Goal: Task Accomplishment & Management: Complete application form

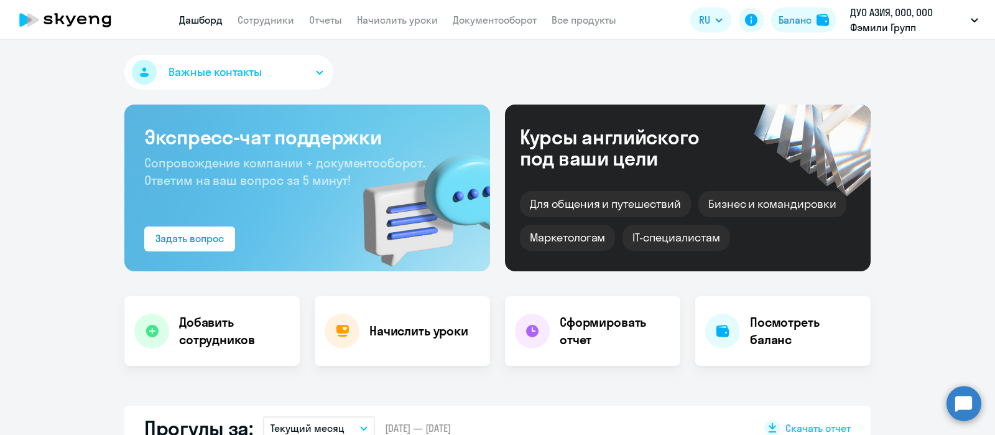
select select "30"
click at [264, 22] on link "Сотрудники" at bounding box center [266, 20] width 57 height 12
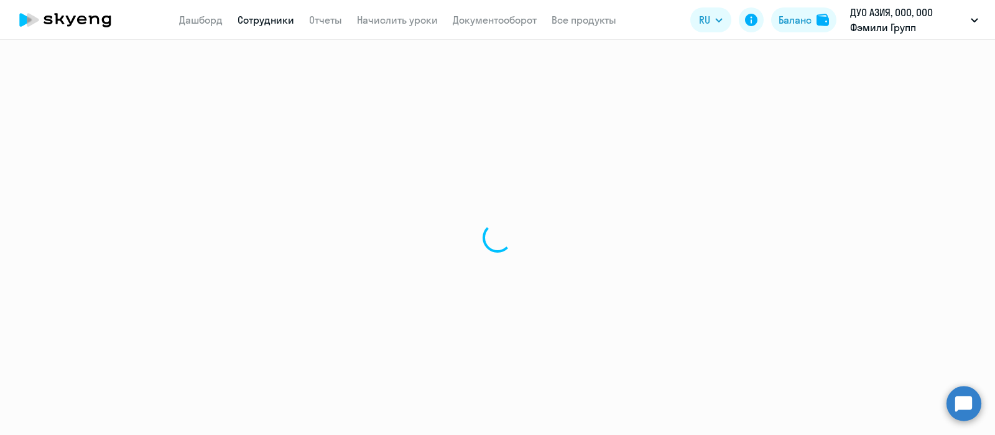
select select "30"
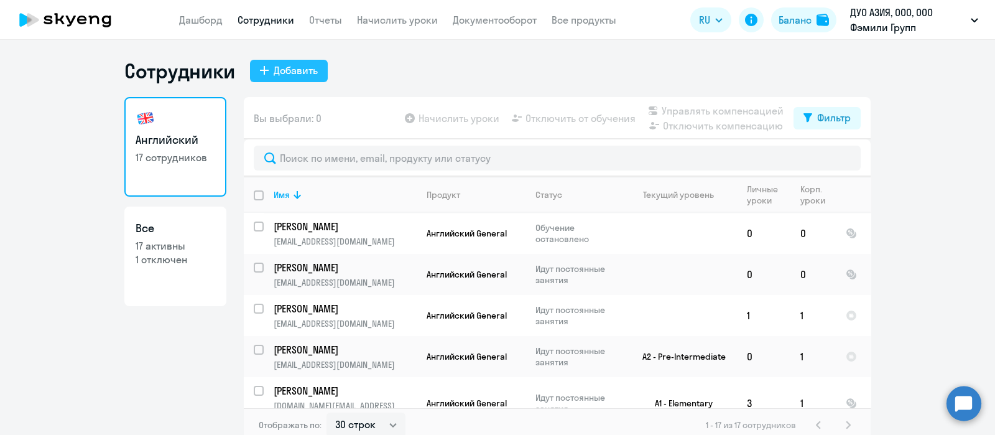
click at [287, 73] on div "Добавить" at bounding box center [296, 70] width 44 height 15
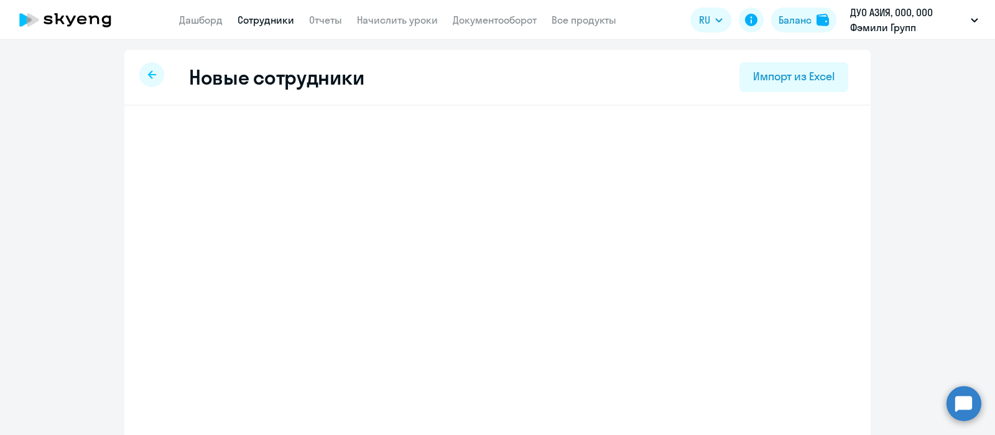
select select "english_adult_not_native_speaker"
select select "3"
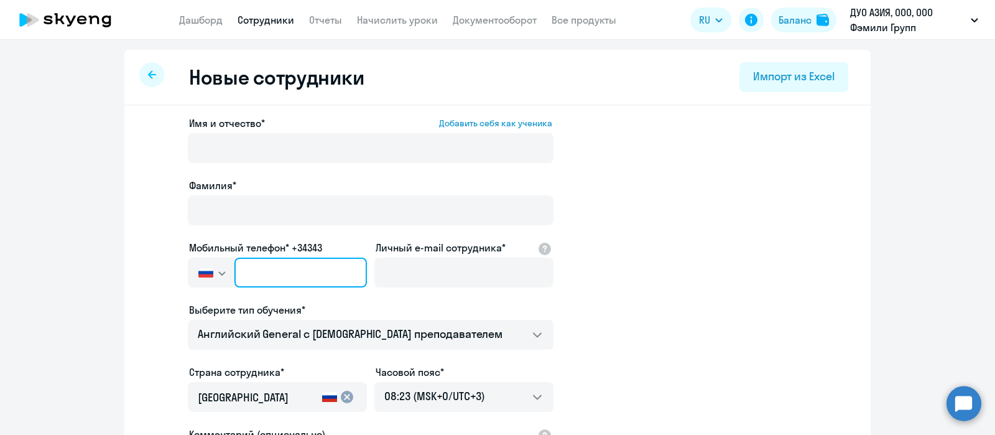
click at [301, 269] on input "text" at bounding box center [301, 273] width 132 height 30
paste input "[PHONE_NUMBER]"
type input "[PHONE_NUMBER]"
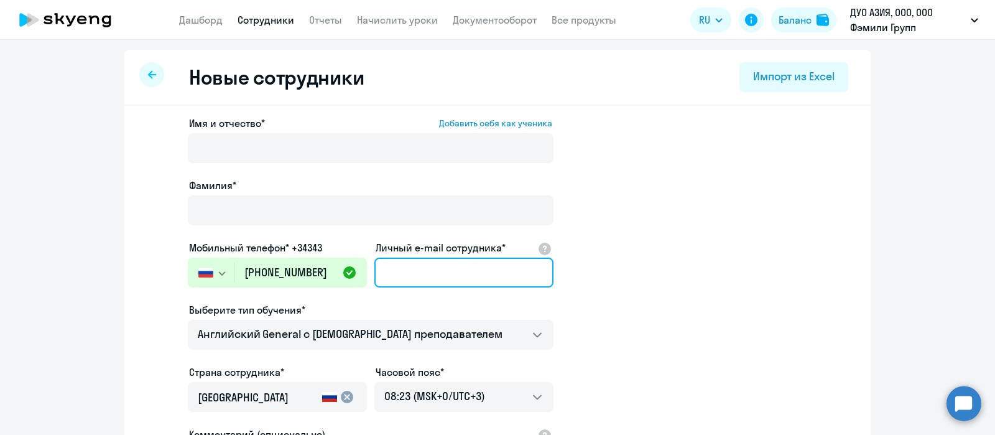
click at [419, 275] on input "Личный e-mail сотрудника*" at bounding box center [463, 273] width 179 height 30
paste input "[EMAIL_ADDRESS][DOMAIN_NAME]"
type input "[EMAIL_ADDRESS][DOMAIN_NAME]"
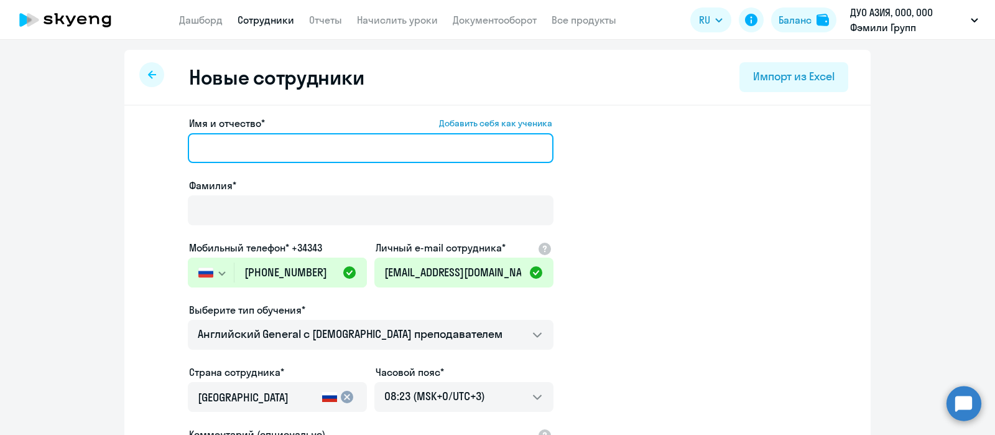
click at [283, 144] on input "Имя и отчество* Добавить себя как ученика" at bounding box center [371, 148] width 366 height 30
paste input "[PERSON_NAME]"
click at [231, 151] on input "[PERSON_NAME]" at bounding box center [371, 148] width 366 height 30
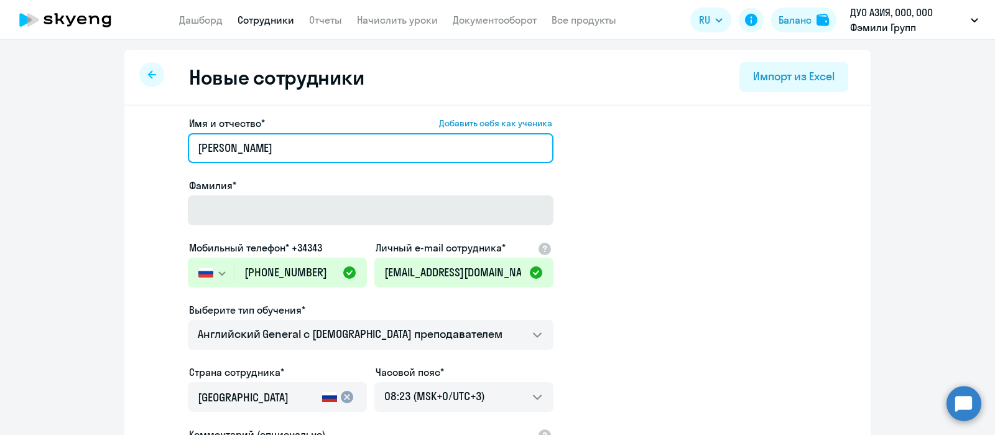
type input "[PERSON_NAME]"
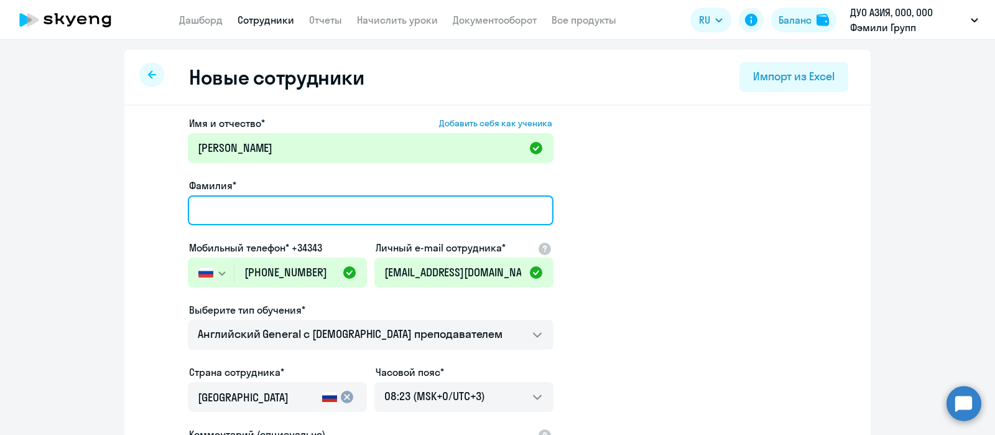
click at [231, 217] on input "Фамилия*" at bounding box center [371, 210] width 366 height 30
paste input "[PERSON_NAME]"
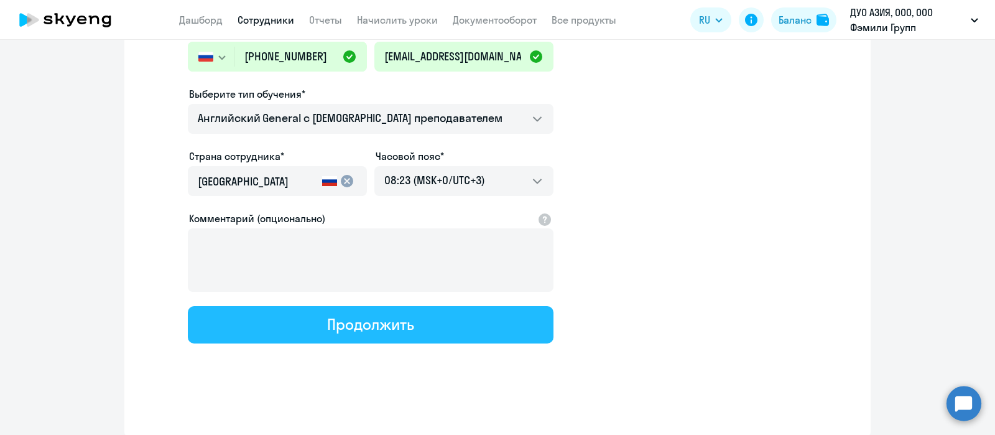
type input "[PERSON_NAME]"
click at [247, 319] on button "Продолжить" at bounding box center [371, 324] width 366 height 37
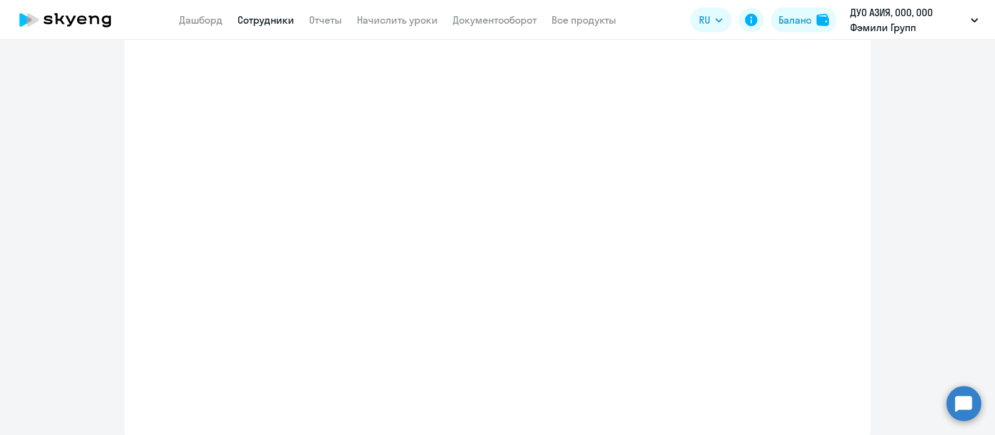
select select "english_adult_not_native_speaker"
select select "3"
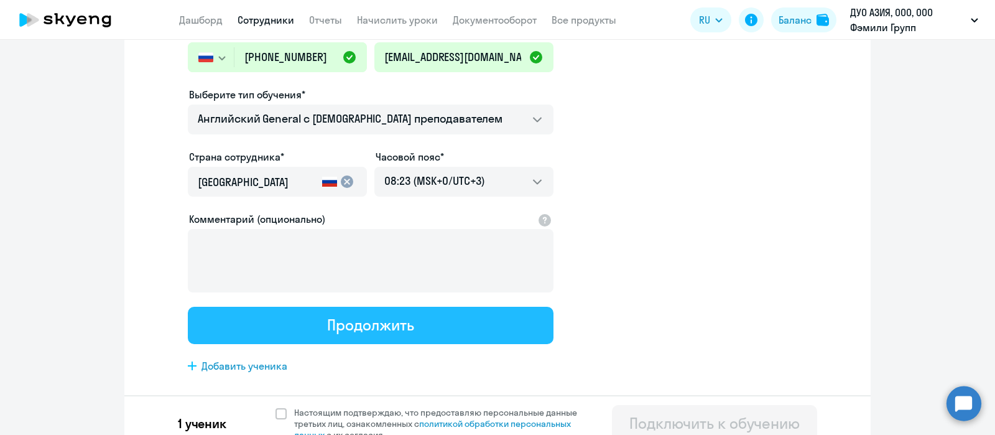
scroll to position [0, 0]
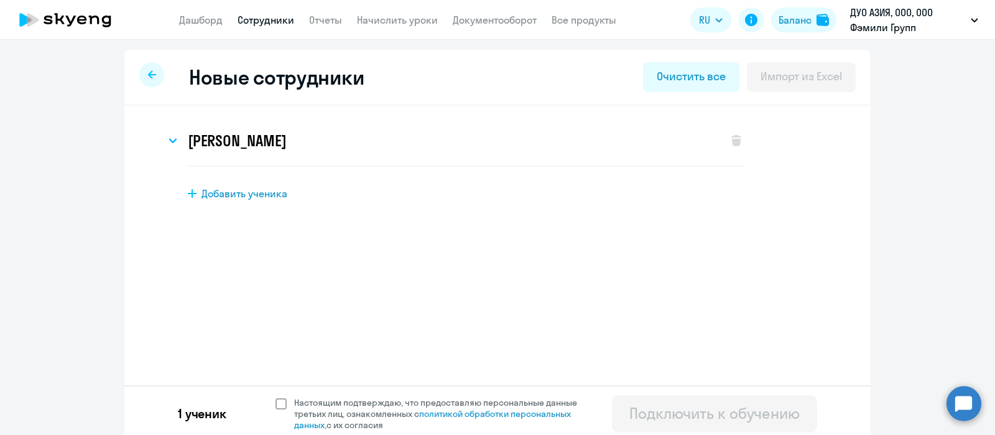
click at [276, 401] on span at bounding box center [281, 403] width 11 height 11
click at [275, 397] on input "Настоящим подтверждаю, что предоставляю персональные данные третьих лиц, ознако…" at bounding box center [275, 396] width 1 height 1
checkbox input "true"
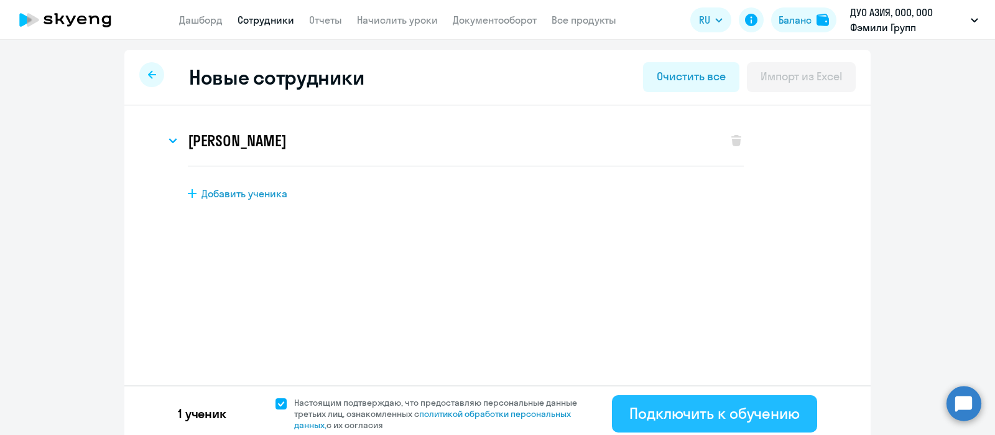
click at [656, 421] on div "Подключить к обучению" at bounding box center [714, 413] width 170 height 20
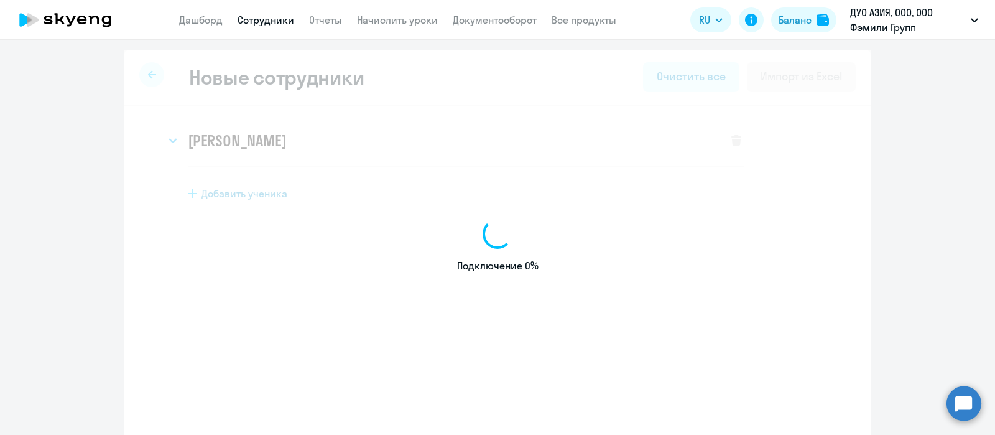
select select "english_adult_not_native_speaker"
select select "3"
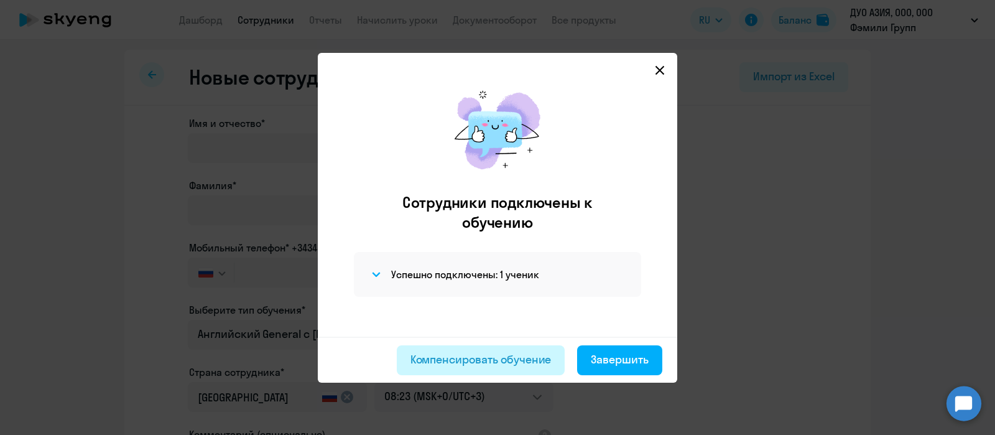
click at [498, 366] on div "Компенсировать обучение" at bounding box center [481, 359] width 141 height 16
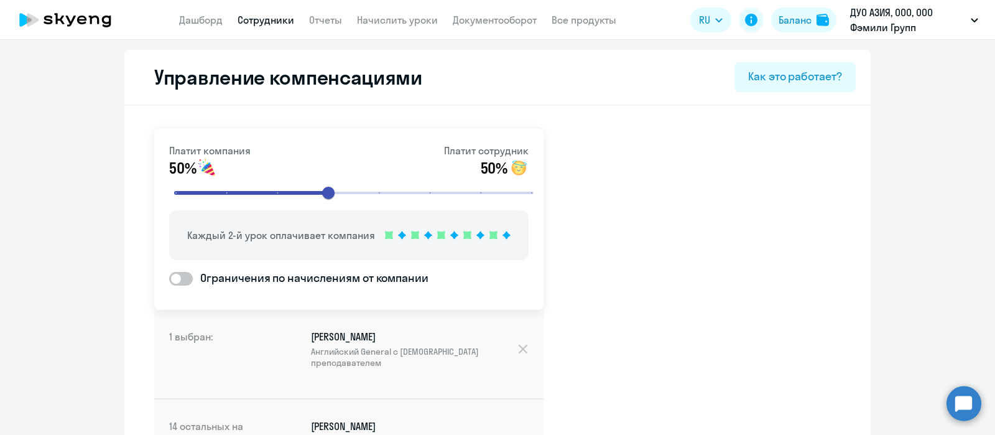
scroll to position [768, 0]
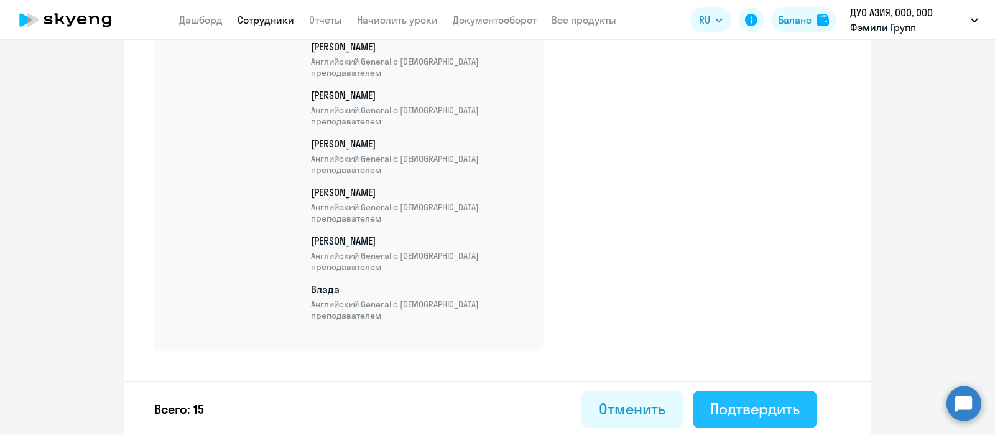
click at [746, 413] on div "Подтвердить" at bounding box center [755, 409] width 90 height 20
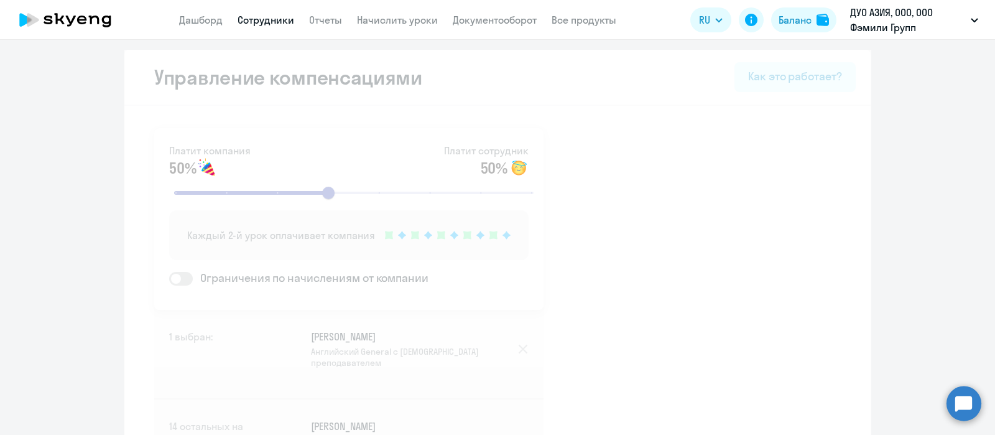
select select "30"
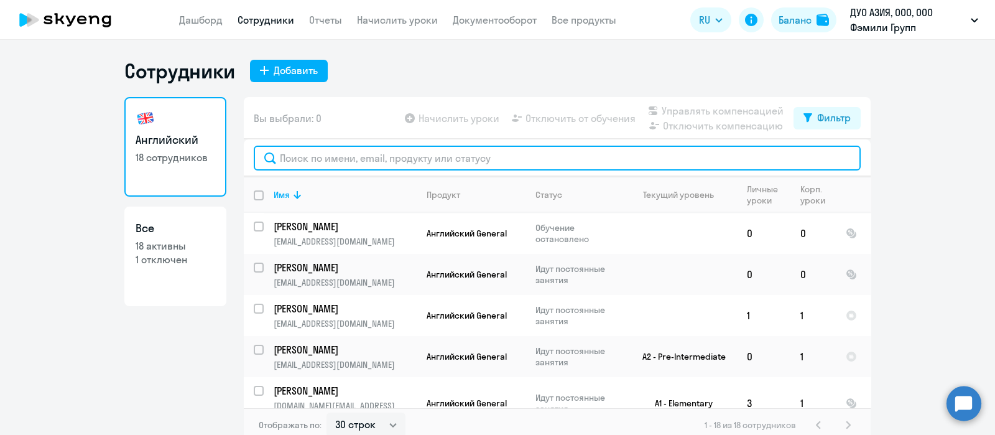
click at [470, 160] on input "text" at bounding box center [557, 158] width 607 height 25
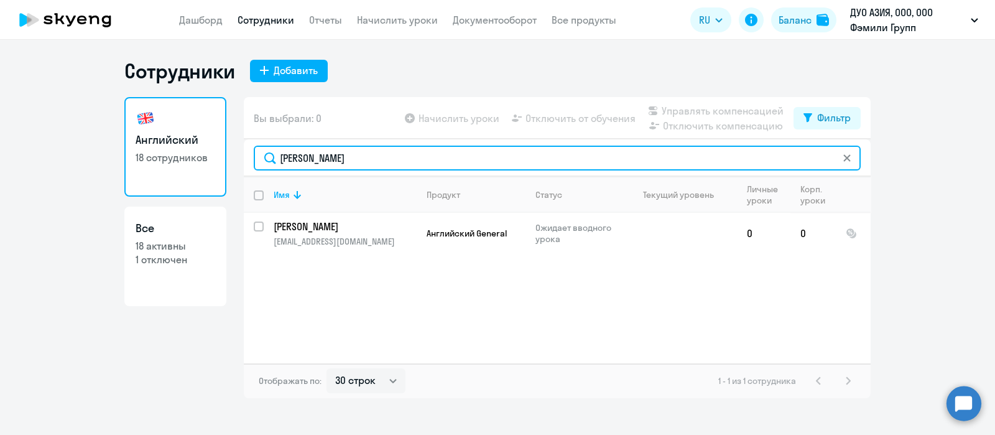
type input "[PERSON_NAME]"
